Goal: Information Seeking & Learning: Learn about a topic

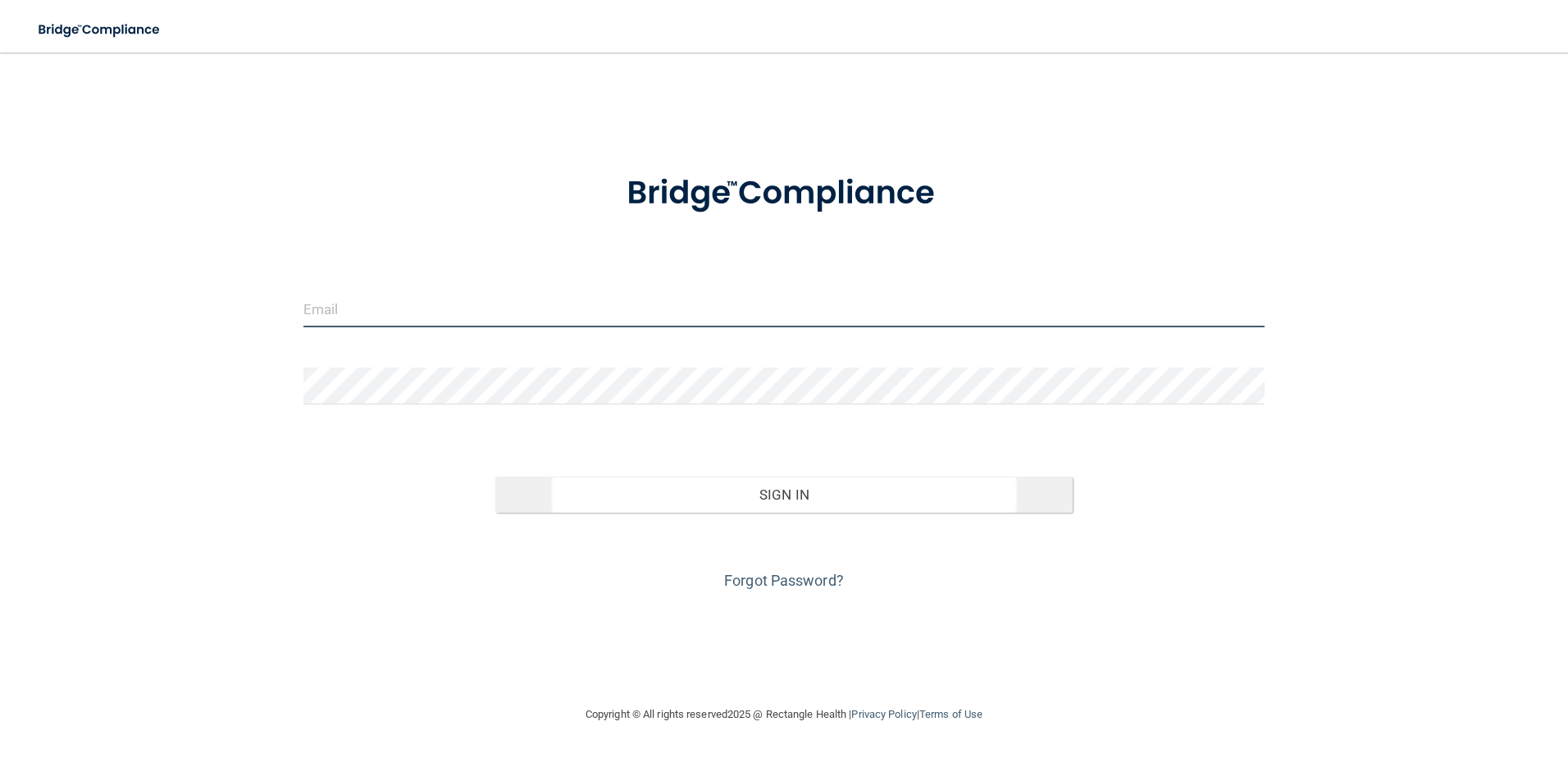
type input "[PERSON_NAME][EMAIL_ADDRESS][DOMAIN_NAME]"
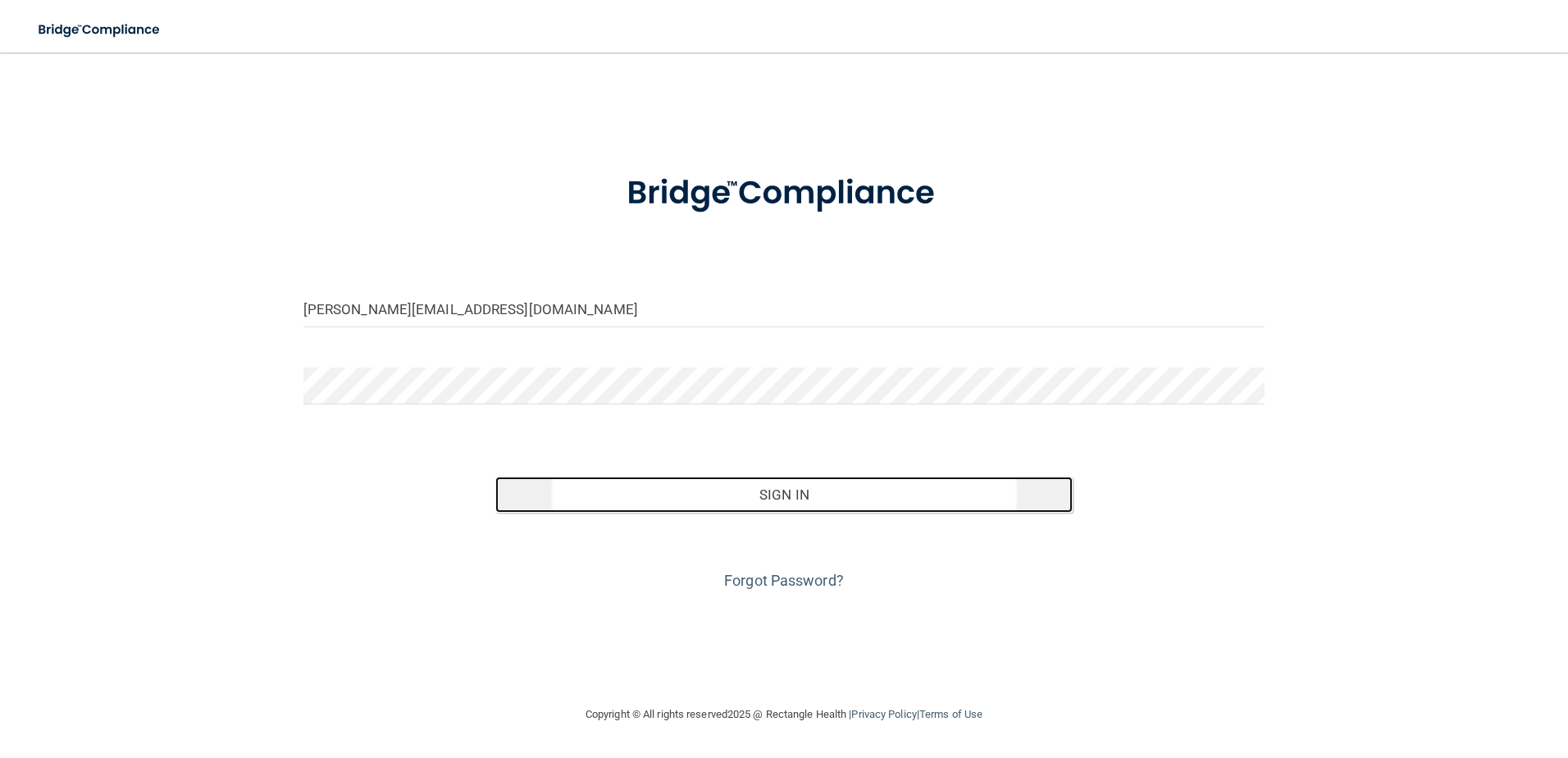
click at [775, 482] on button "Sign In" at bounding box center [783, 494] width 577 height 36
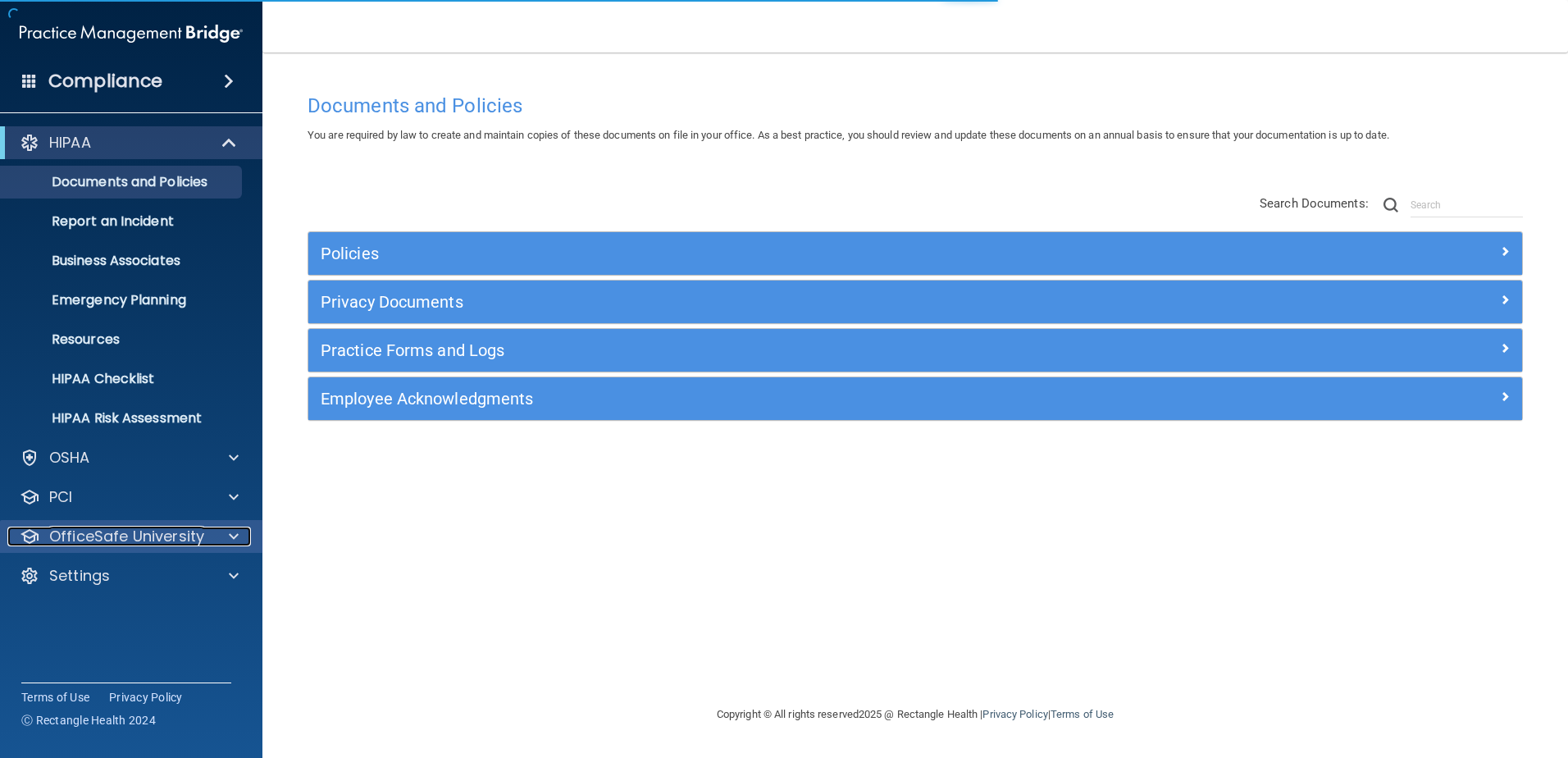
click at [213, 529] on div at bounding box center [231, 536] width 41 height 20
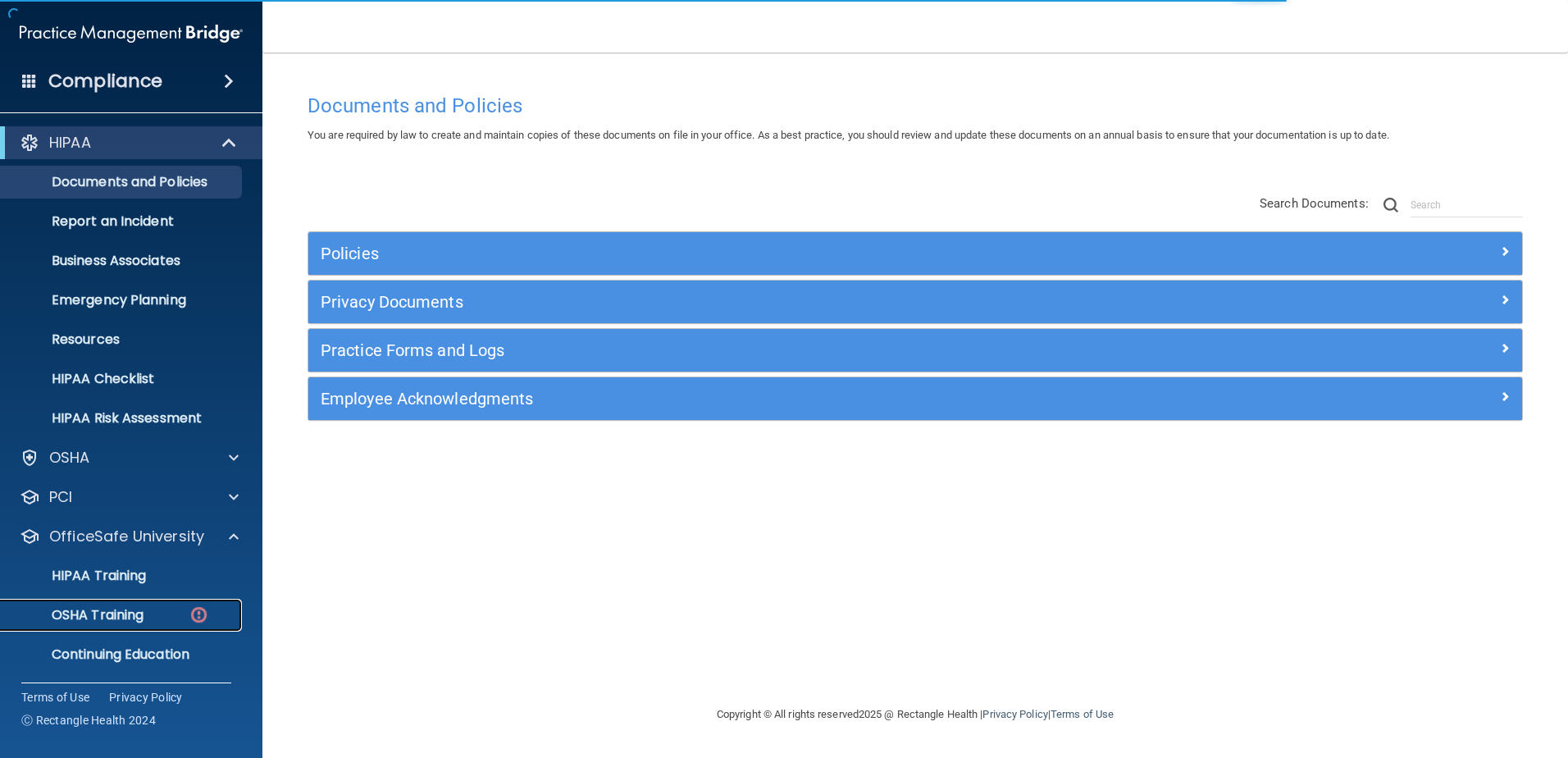
click at [149, 602] on link "OSHA Training" at bounding box center [112, 615] width 258 height 33
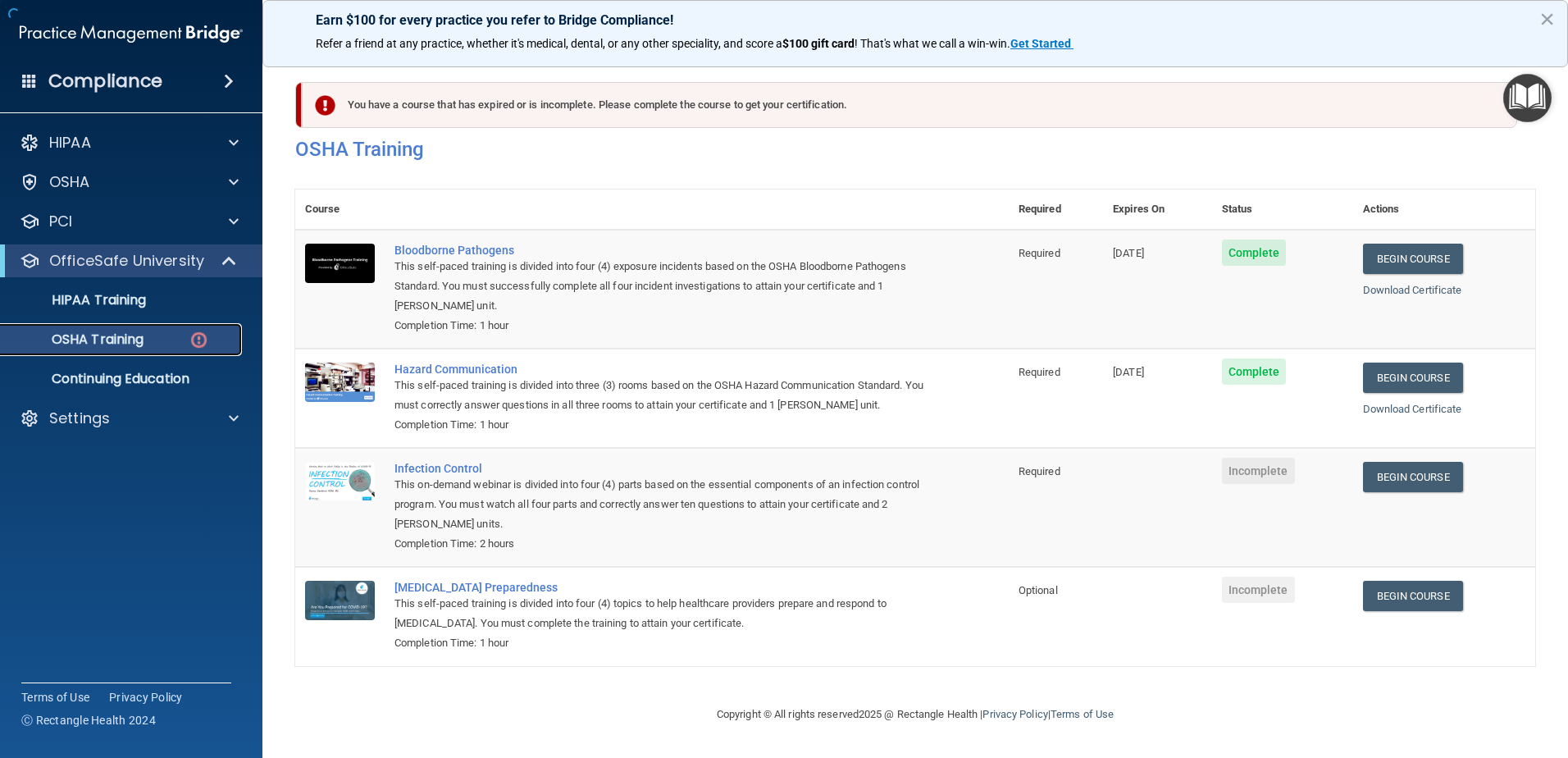
click at [186, 338] on div "OSHA Training" at bounding box center [122, 340] width 224 height 17
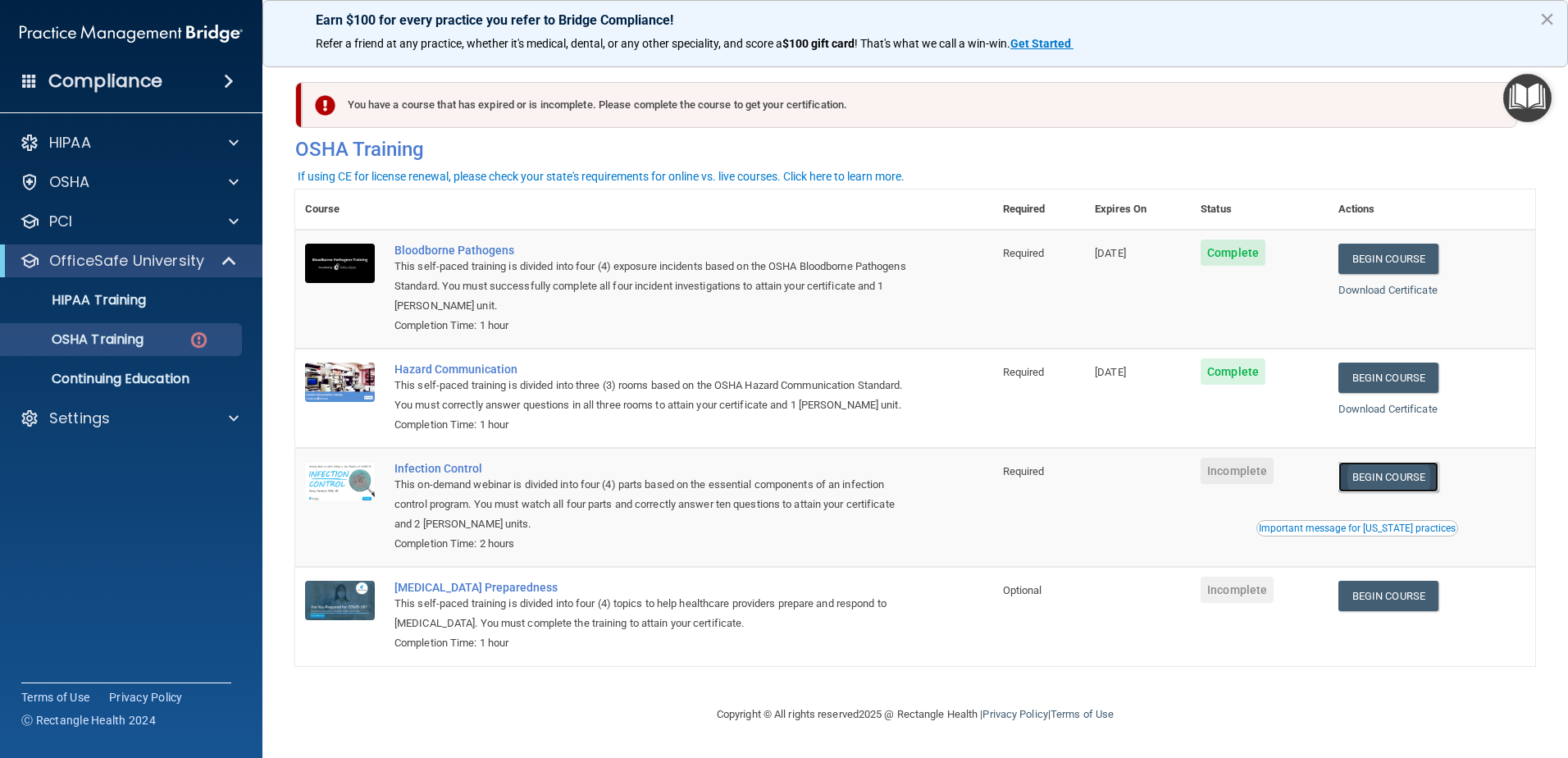
click at [1377, 492] on link "Begin Course" at bounding box center [1387, 476] width 100 height 30
click at [1383, 492] on link "Begin Course" at bounding box center [1387, 476] width 100 height 30
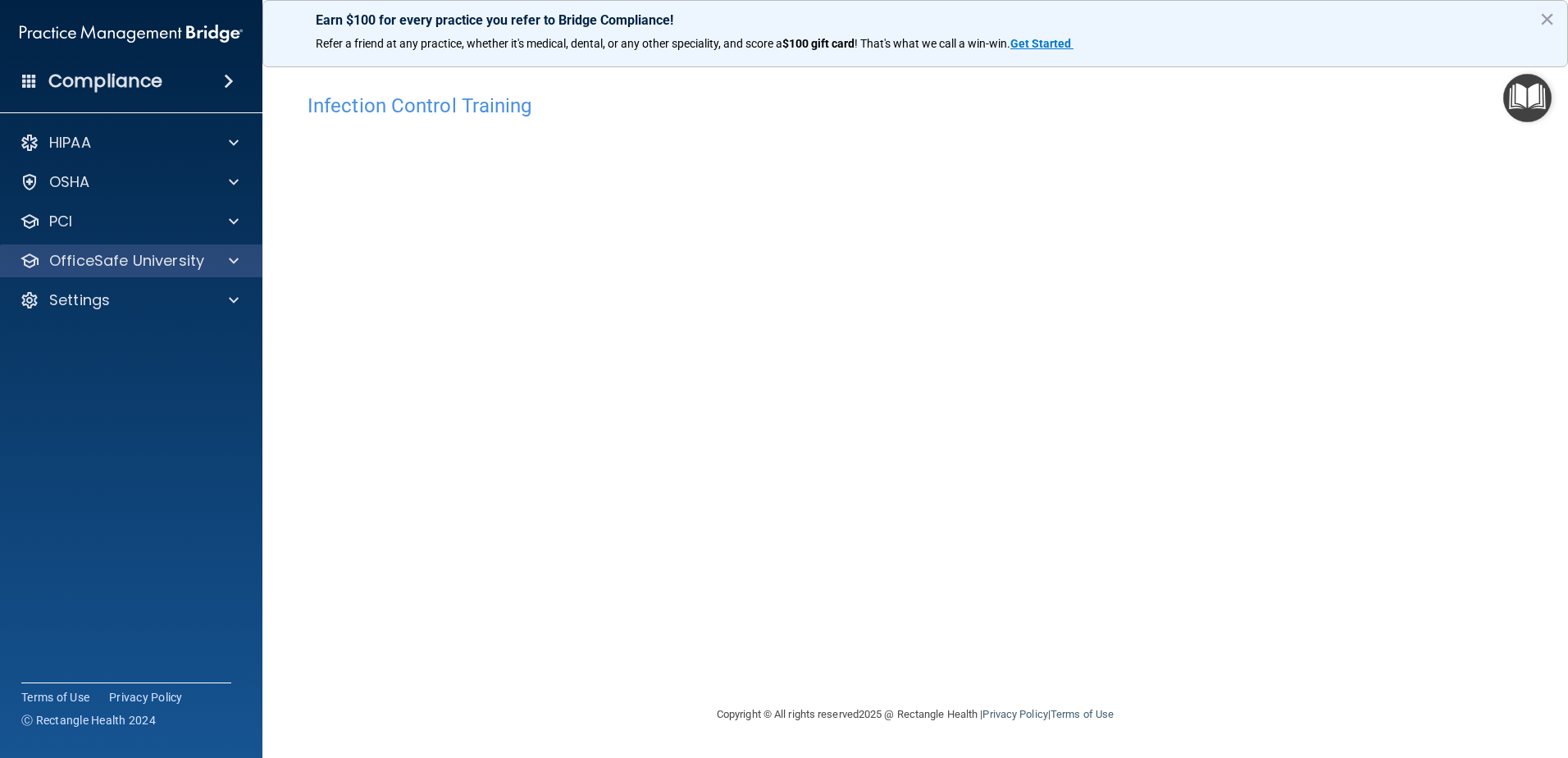
click at [196, 273] on div "OfficeSafe University" at bounding box center [131, 260] width 263 height 33
click at [221, 255] on div at bounding box center [231, 260] width 41 height 20
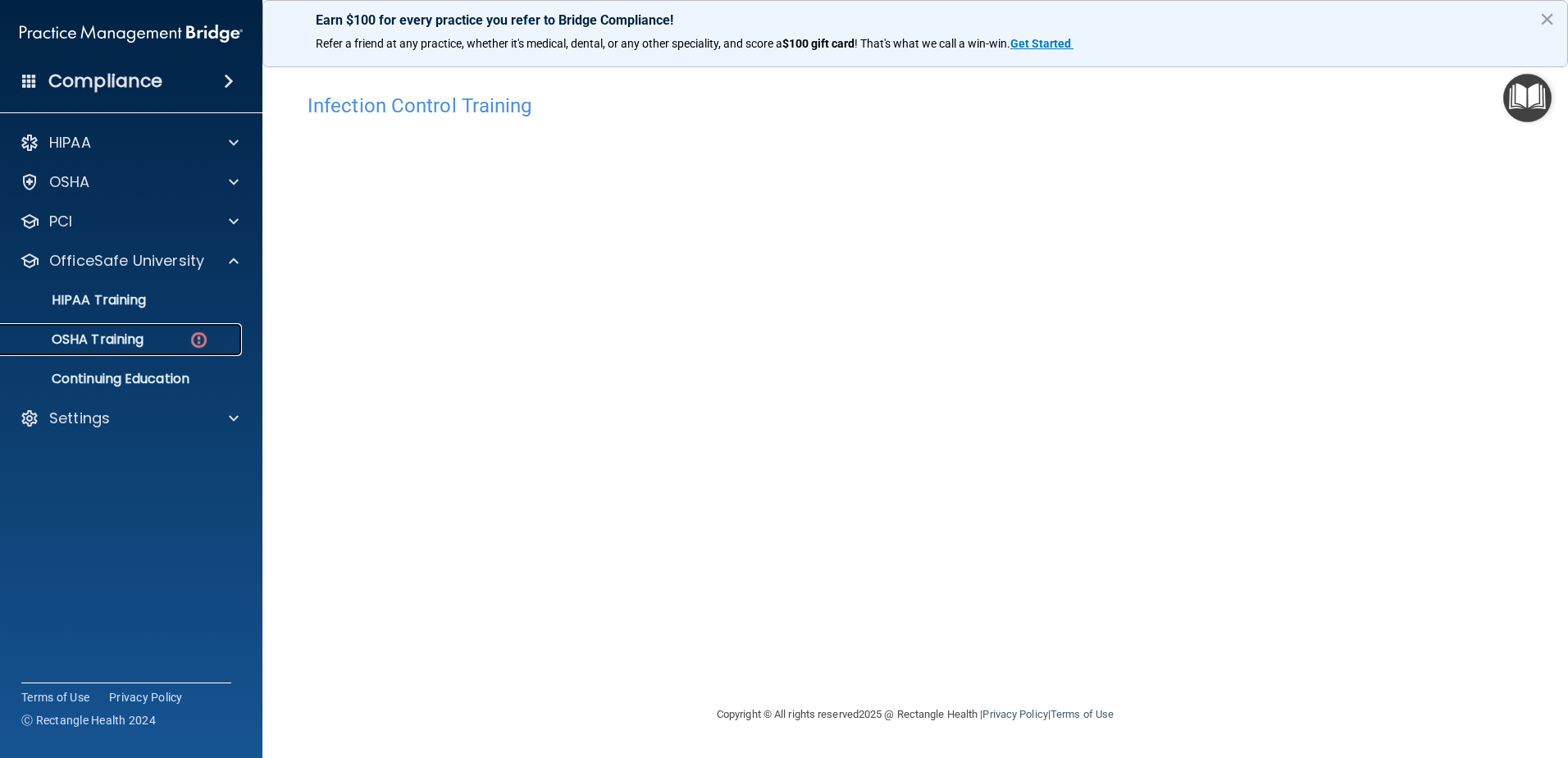
click at [181, 331] on div "OSHA Training" at bounding box center [122, 340] width 224 height 17
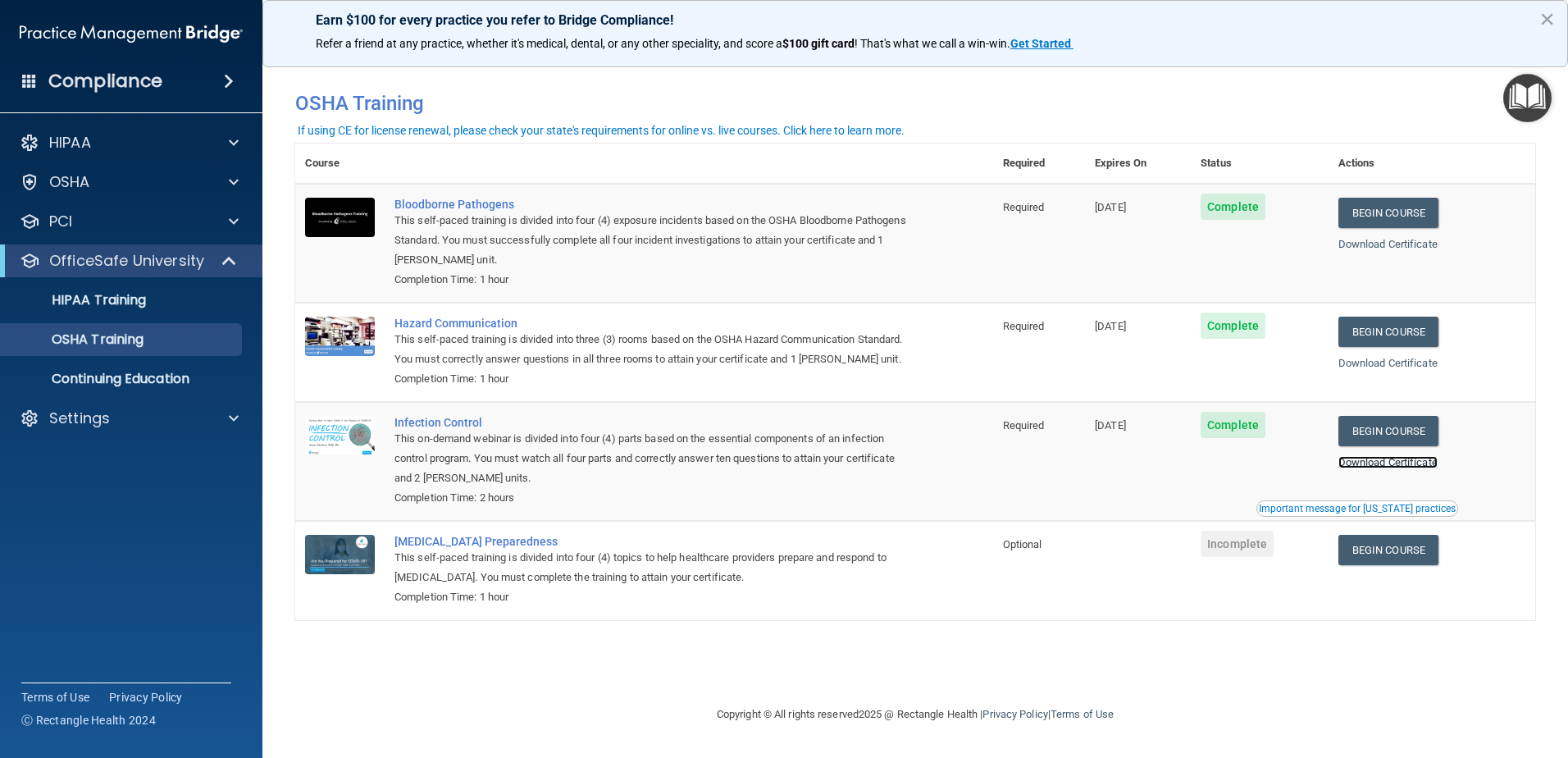
click at [1398, 468] on link "Download Certificate" at bounding box center [1387, 461] width 99 height 12
click at [1396, 565] on link "Begin Course" at bounding box center [1387, 549] width 100 height 30
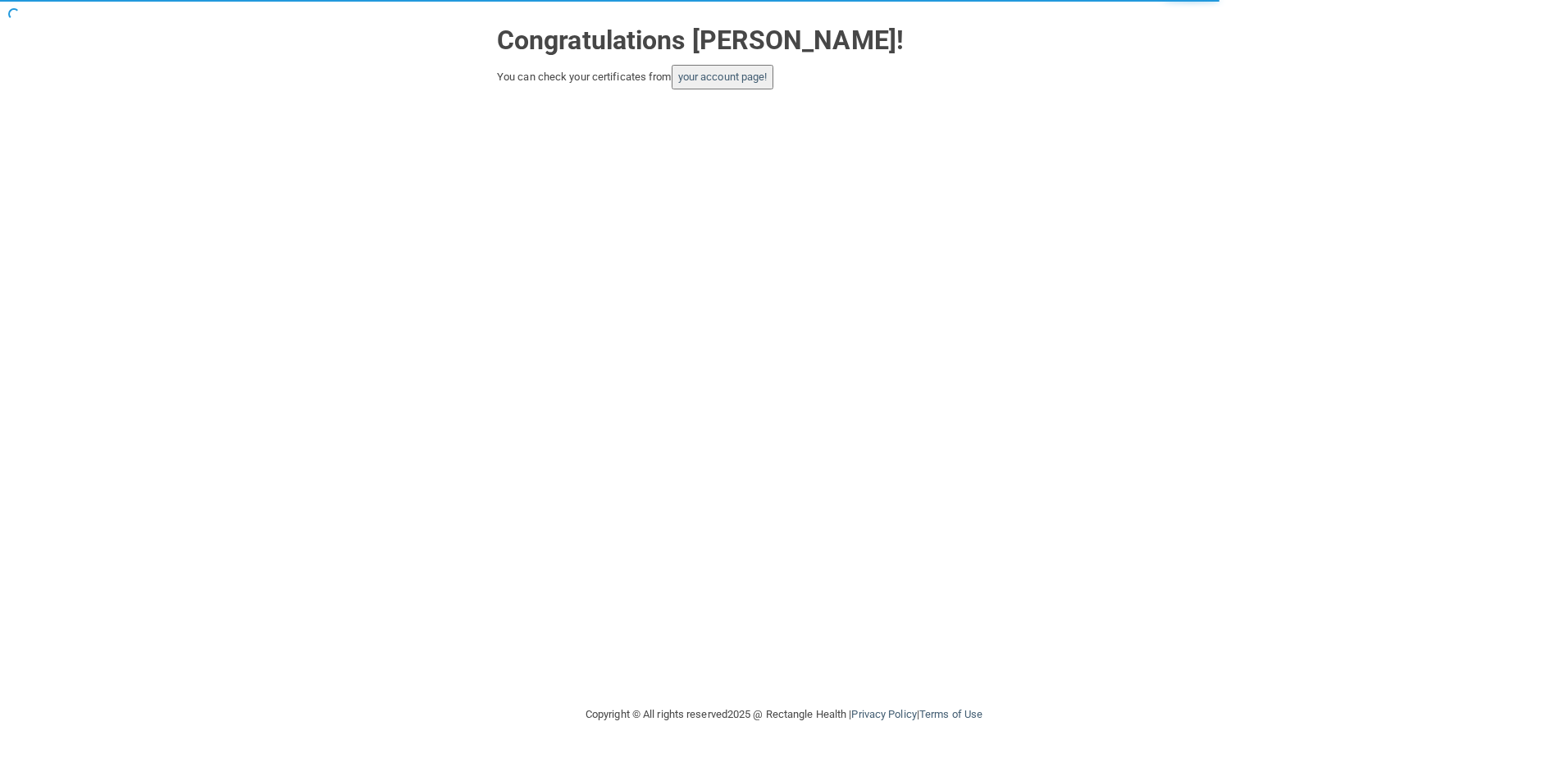
click at [736, 83] on button "your account page!" at bounding box center [723, 77] width 103 height 24
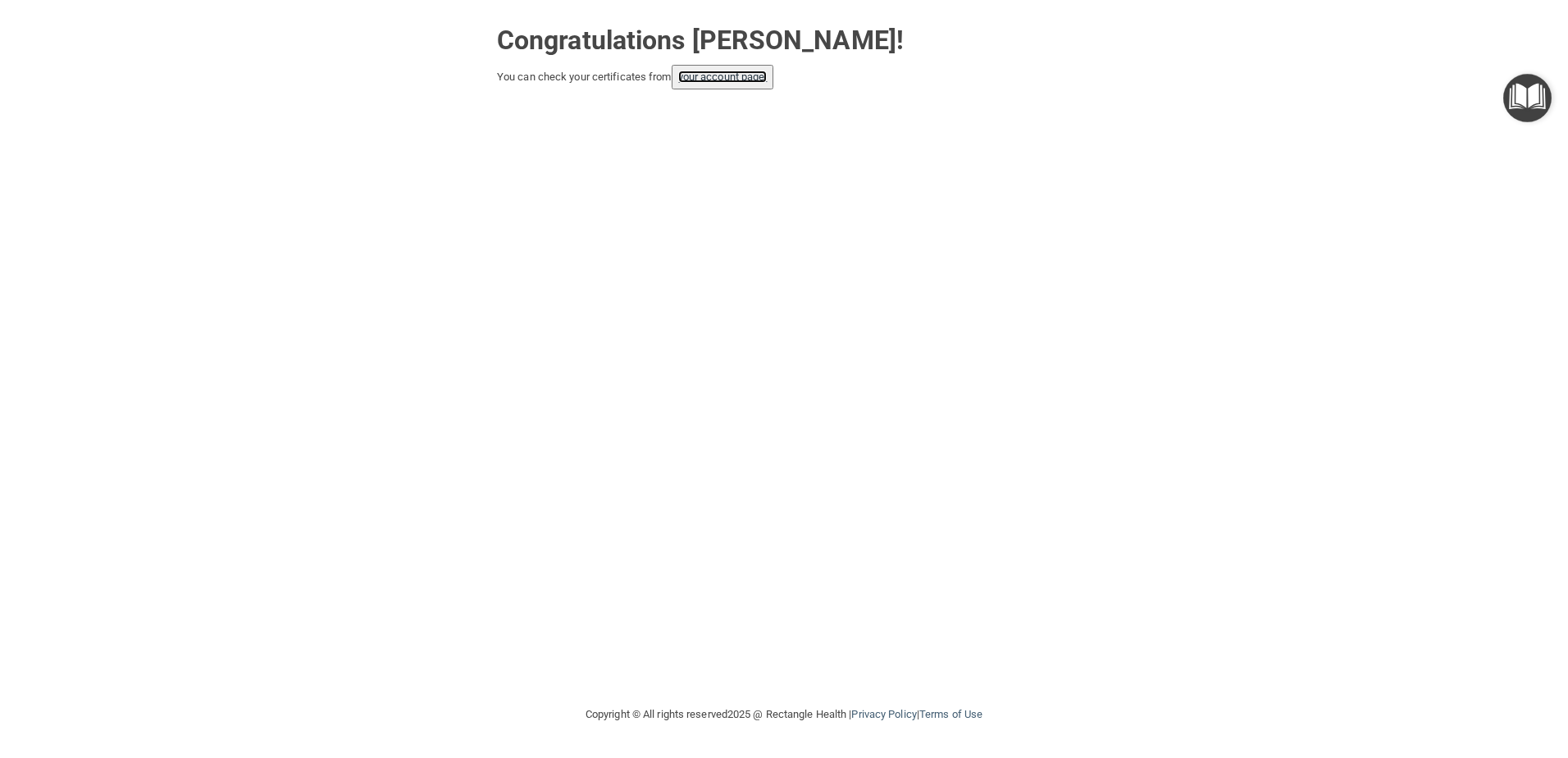
click at [724, 80] on link "your account page!" at bounding box center [723, 76] width 90 height 12
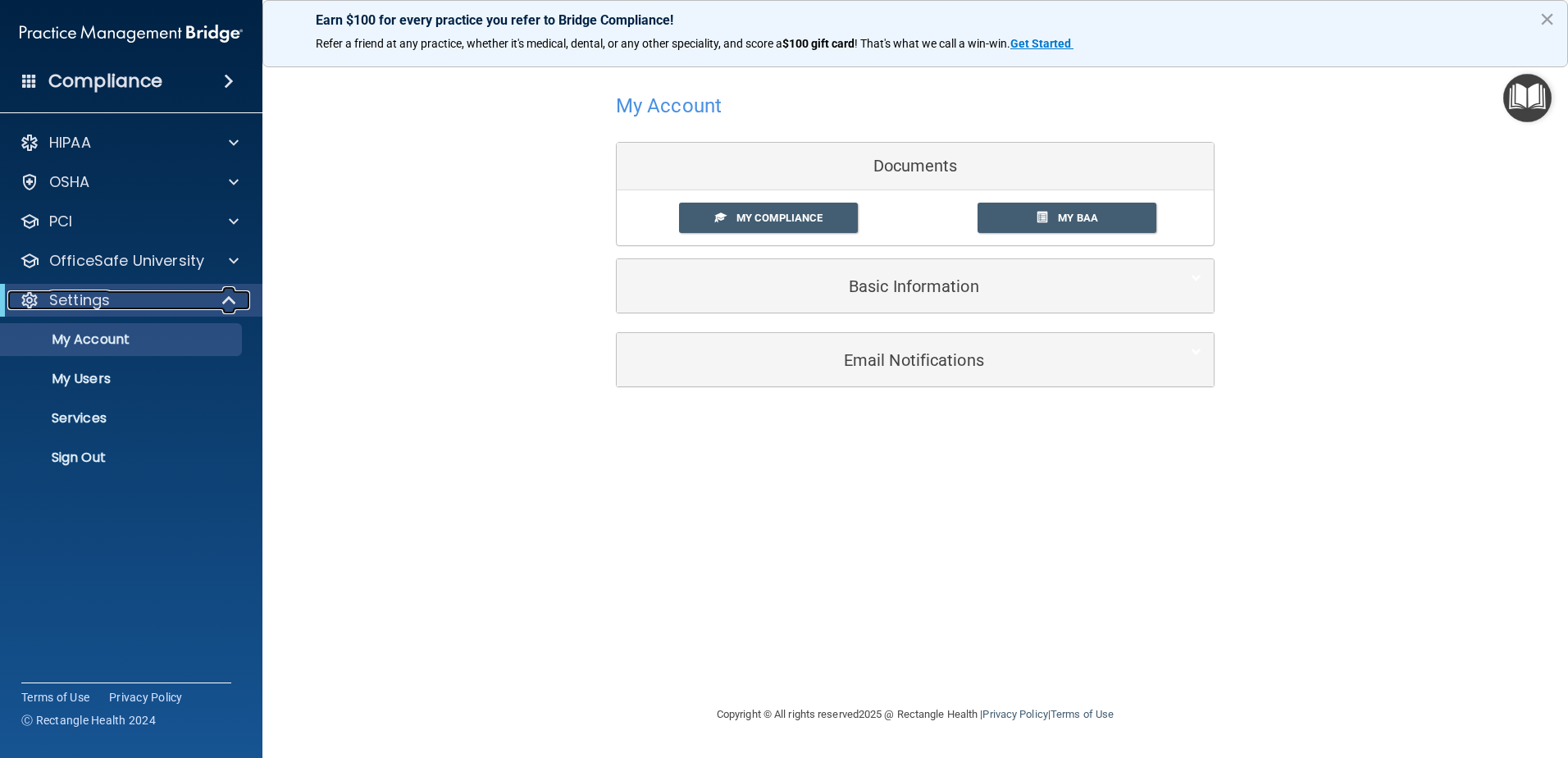
click at [219, 301] on div at bounding box center [229, 299] width 40 height 20
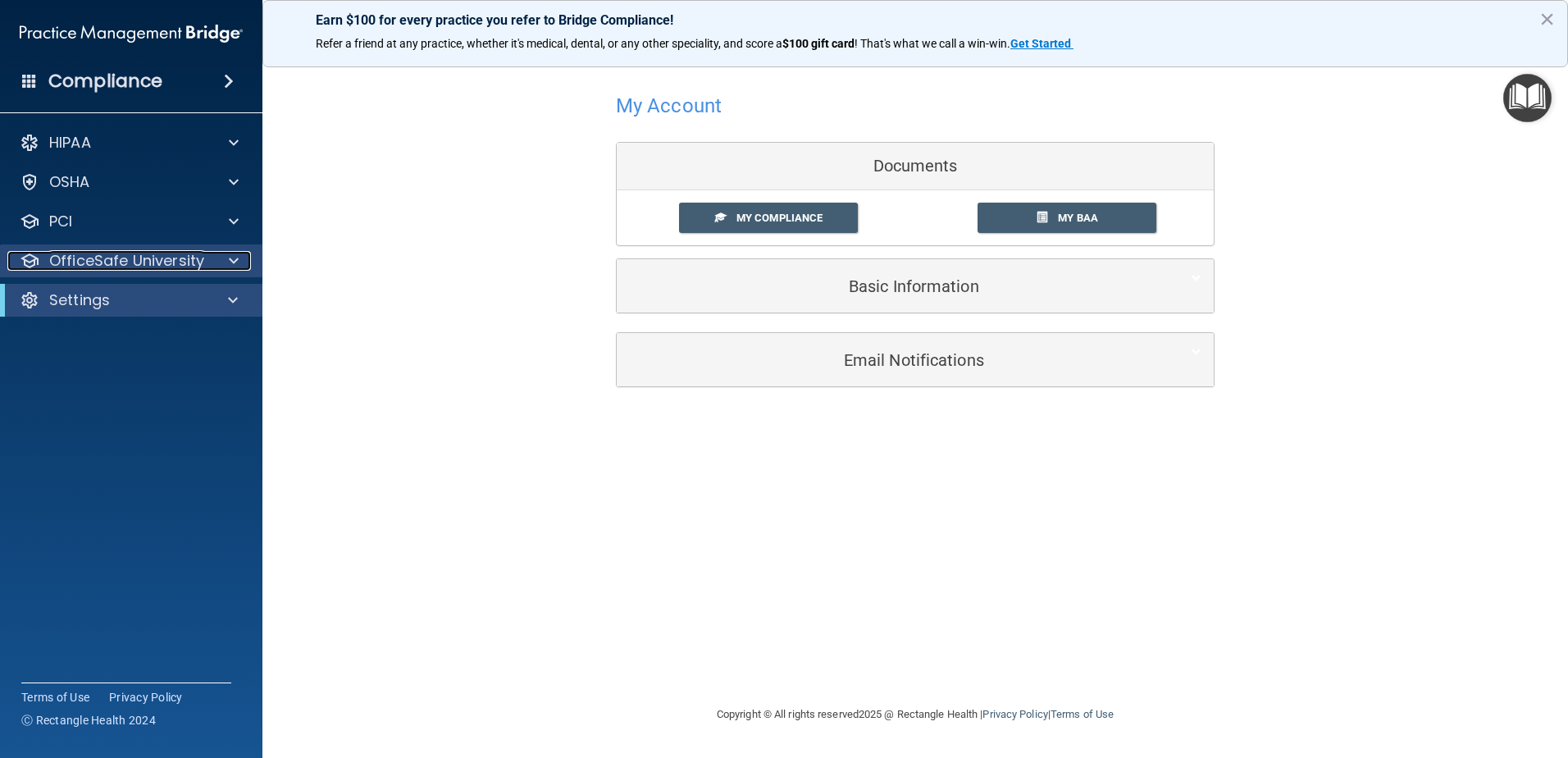
click at [230, 266] on span at bounding box center [234, 260] width 10 height 20
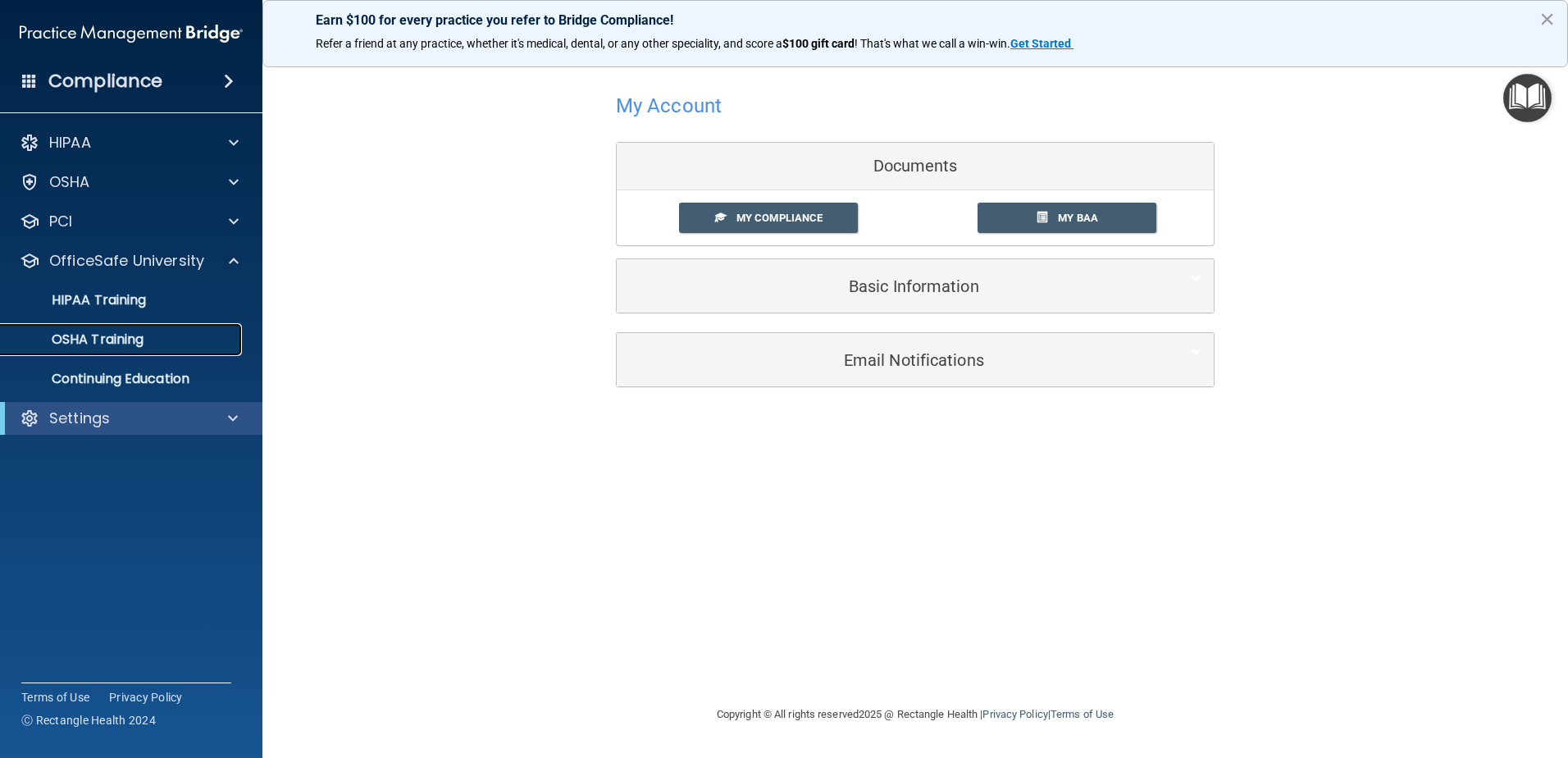
click at [165, 343] on div "OSHA Training" at bounding box center [122, 340] width 224 height 17
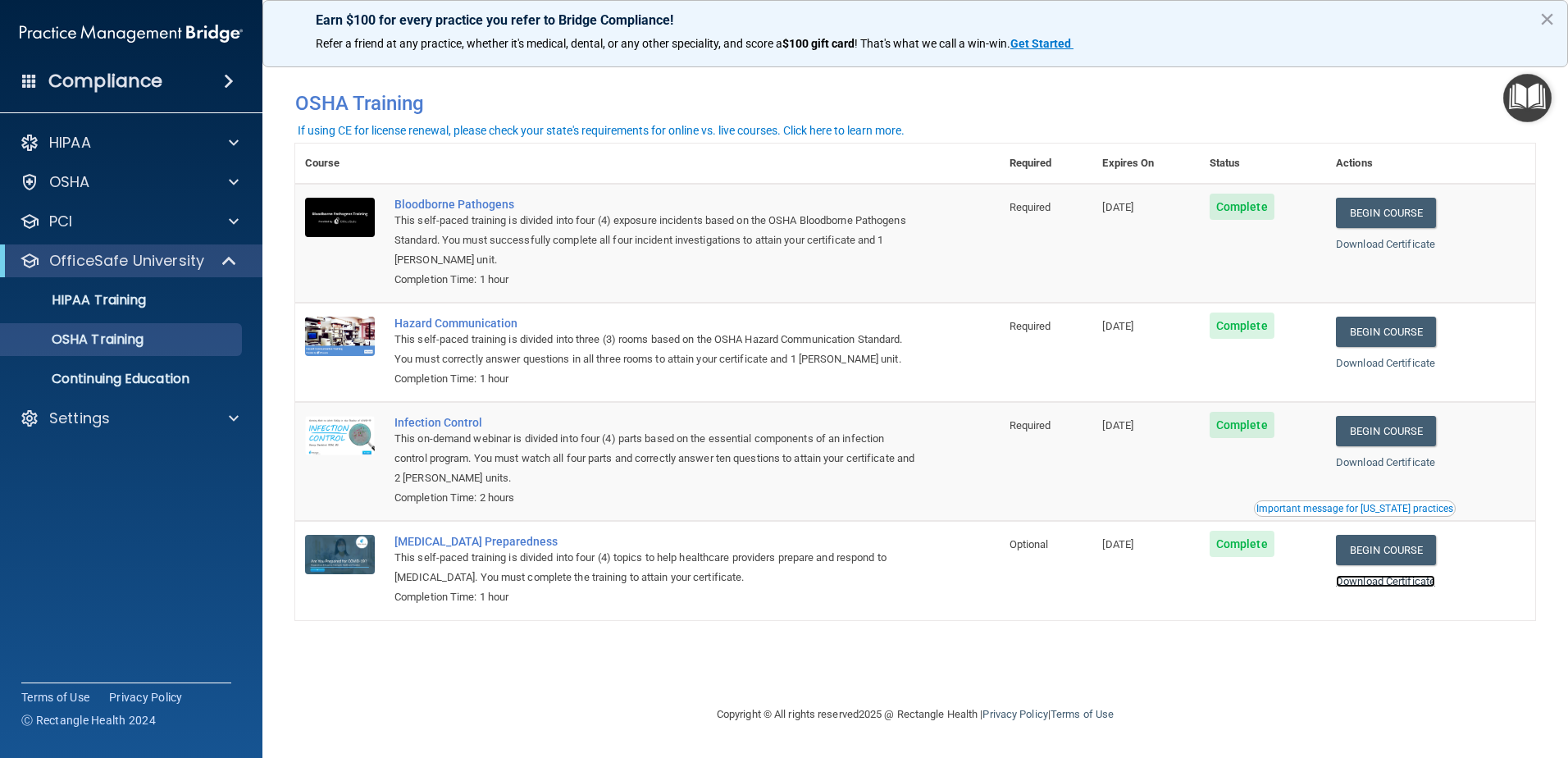
click at [1393, 587] on link "Download Certificate" at bounding box center [1386, 580] width 99 height 12
click at [216, 424] on div at bounding box center [231, 417] width 41 height 20
click at [161, 499] on p "My Users" at bounding box center [122, 497] width 224 height 17
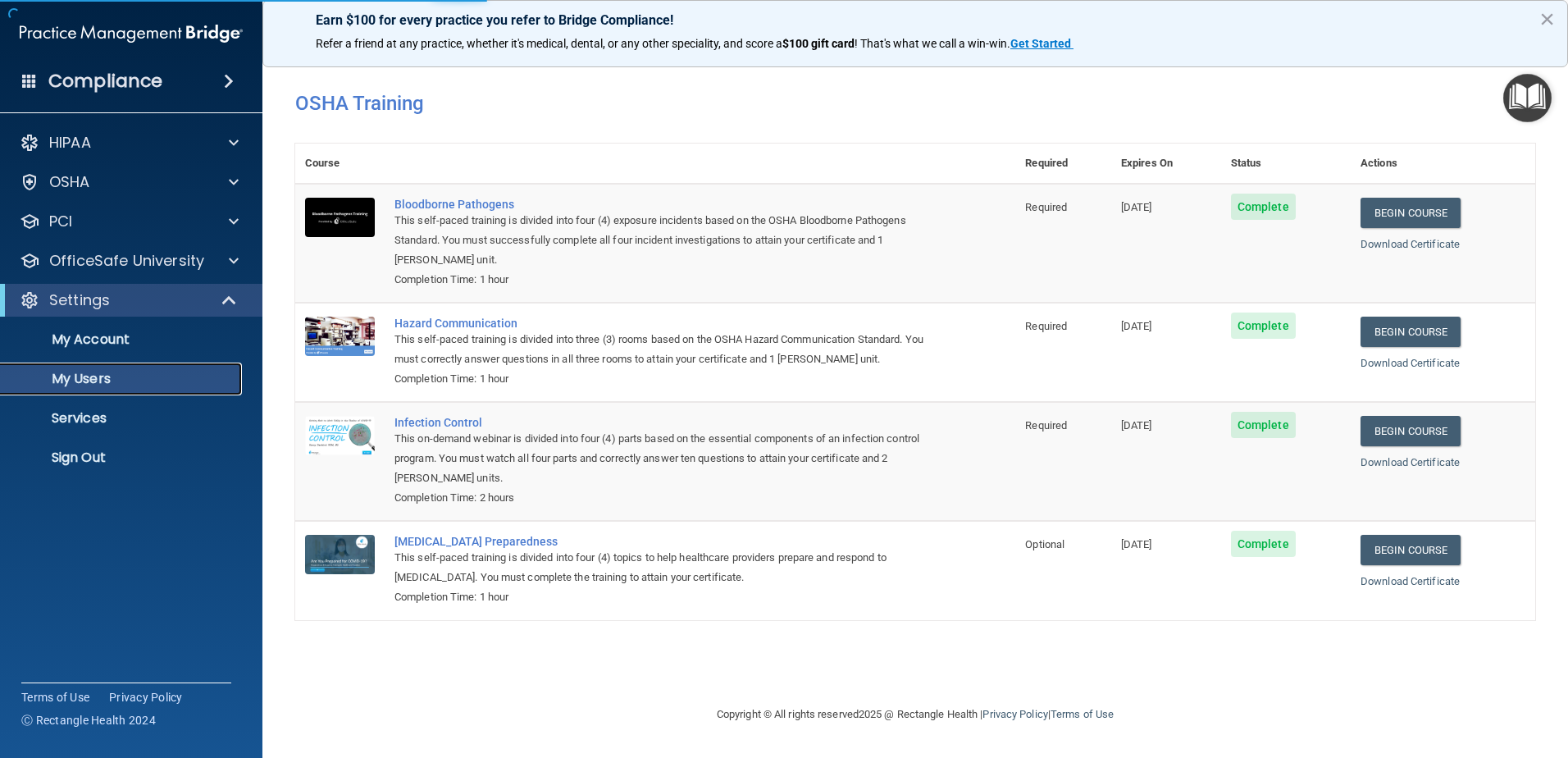
select select "20"
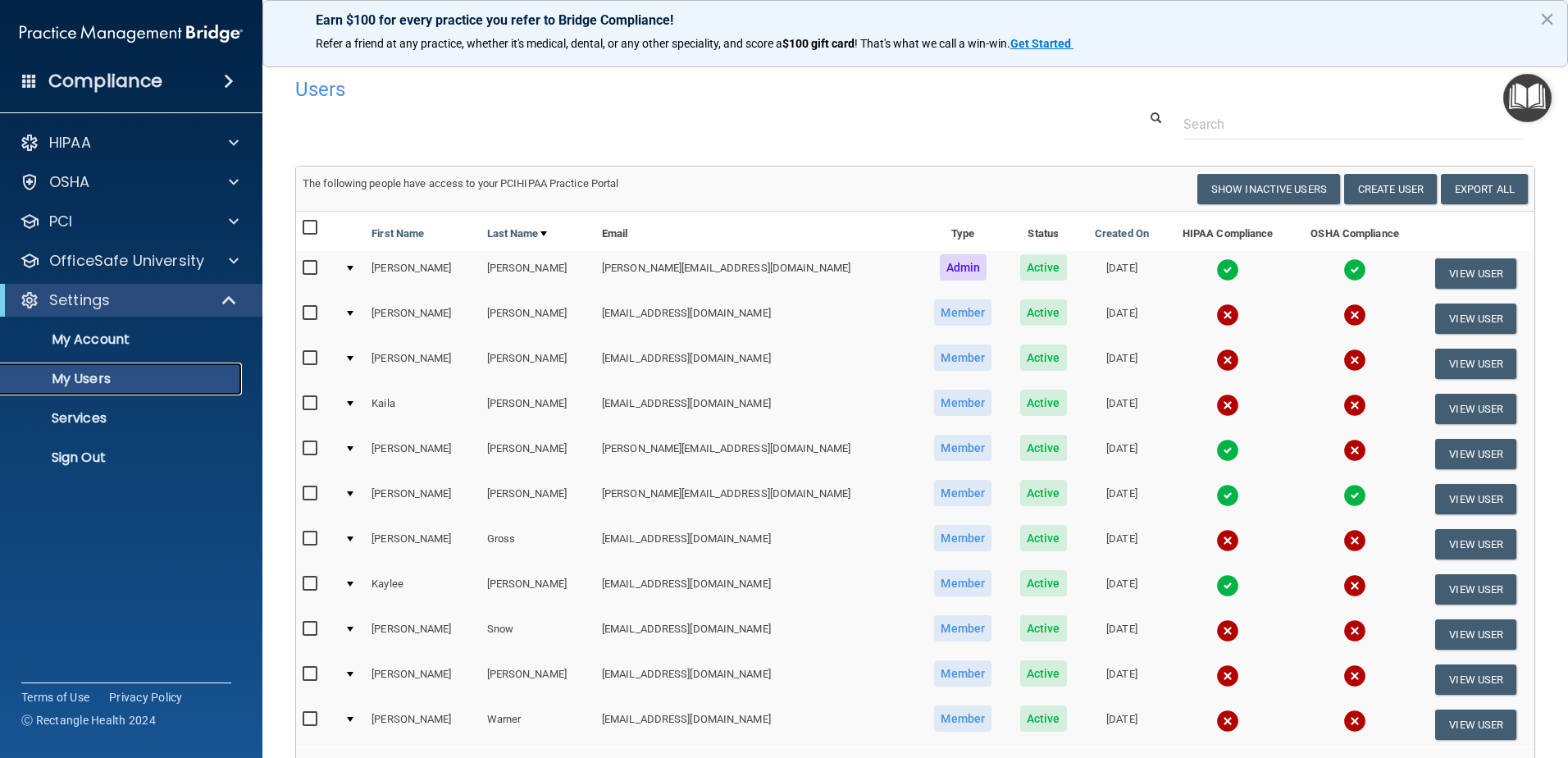
scroll to position [82, 0]
